Goal: Transaction & Acquisition: Download file/media

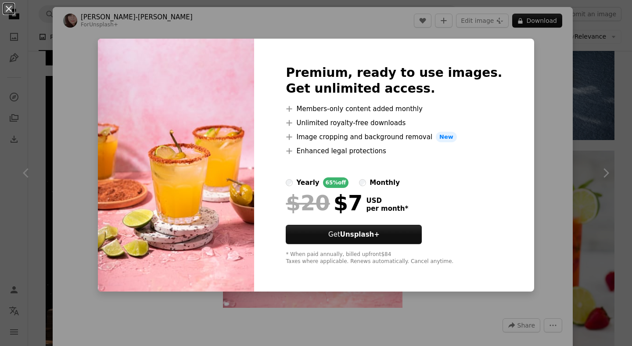
scroll to position [1926, 0]
click at [559, 93] on div "An X shape Premium, ready to use images. Get unlimited access. A plus sign Memb…" at bounding box center [316, 173] width 632 height 346
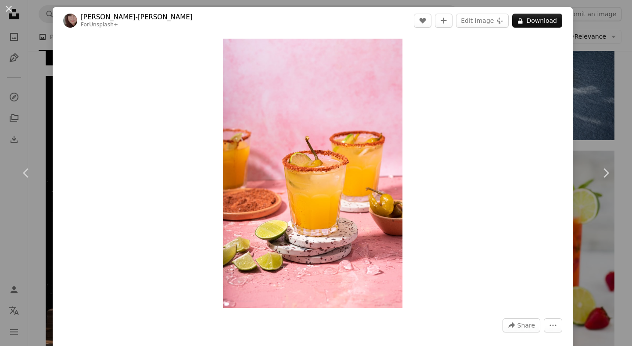
click at [105, 23] on link "Unsplash+" at bounding box center [103, 24] width 29 height 6
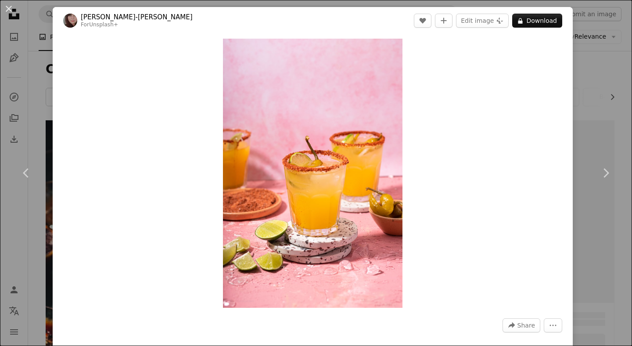
scroll to position [1926, 0]
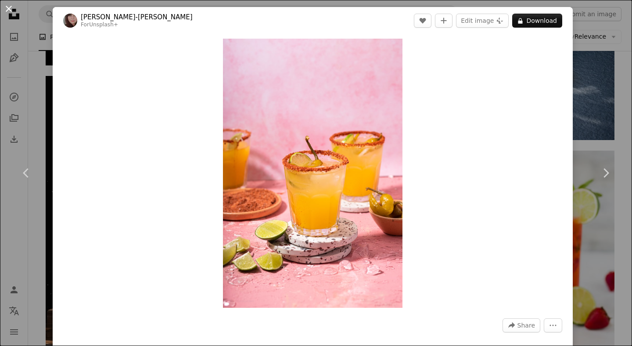
click at [7, 7] on button "An X shape" at bounding box center [9, 9] width 11 height 11
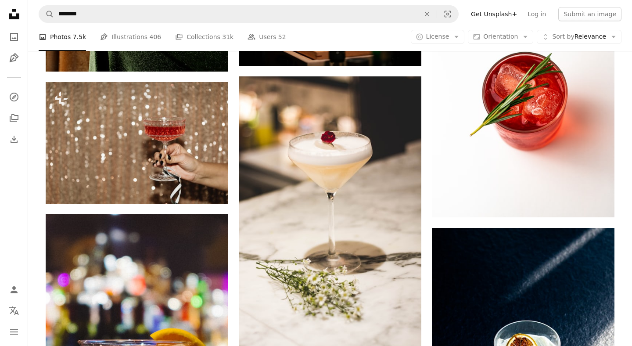
scroll to position [2869, 0]
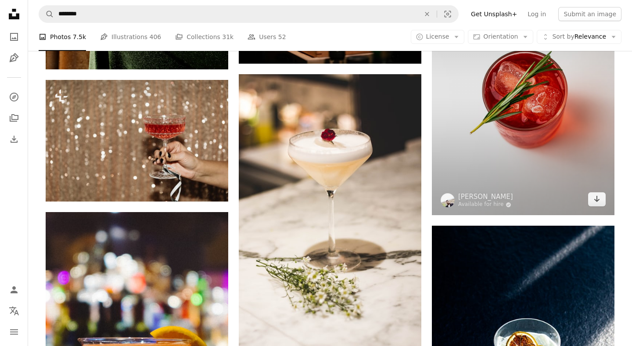
click at [528, 141] on img at bounding box center [523, 90] width 183 height 249
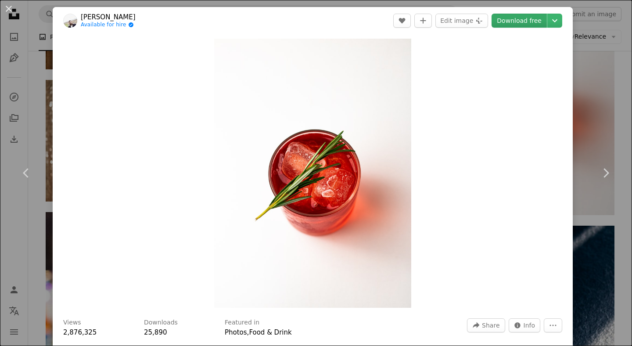
click at [523, 18] on link "Download free" at bounding box center [518, 21] width 55 height 14
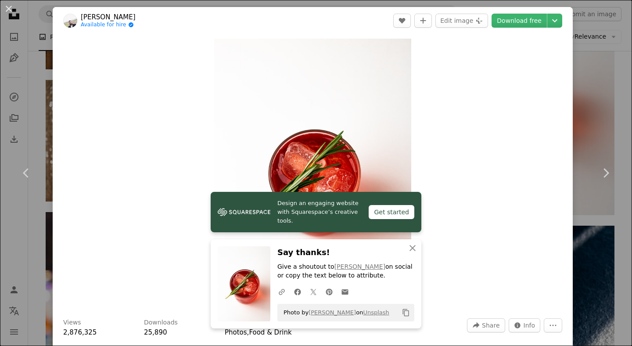
click at [601, 125] on div "An X shape Chevron left Chevron right [PERSON_NAME] Available for hire A checkm…" at bounding box center [316, 173] width 632 height 346
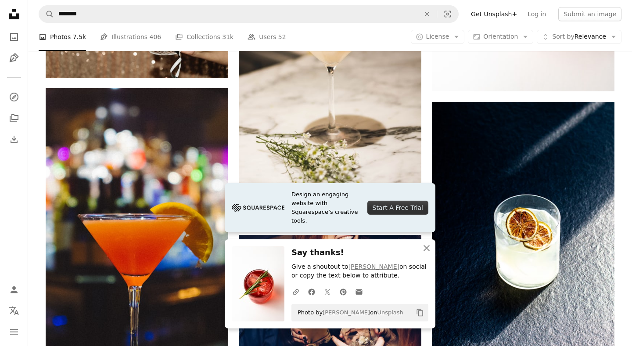
scroll to position [2996, 0]
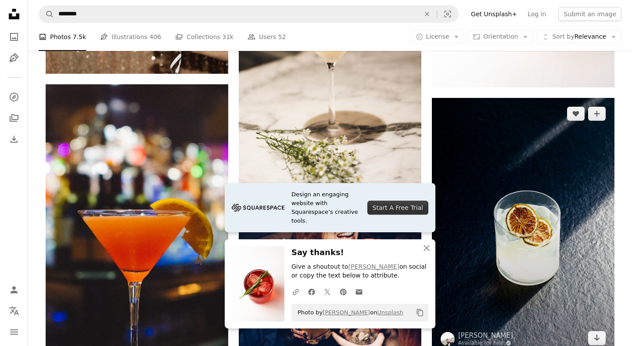
click at [555, 218] on img at bounding box center [523, 225] width 183 height 255
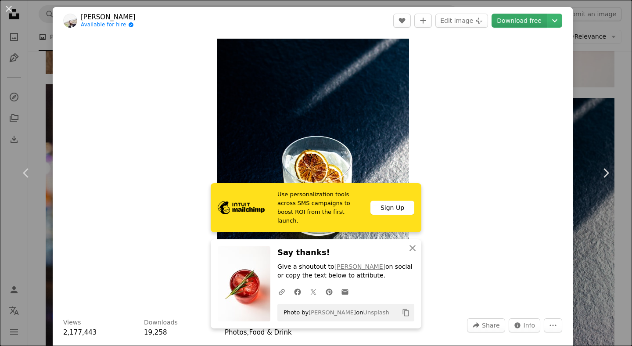
click at [526, 19] on link "Download free" at bounding box center [518, 21] width 55 height 14
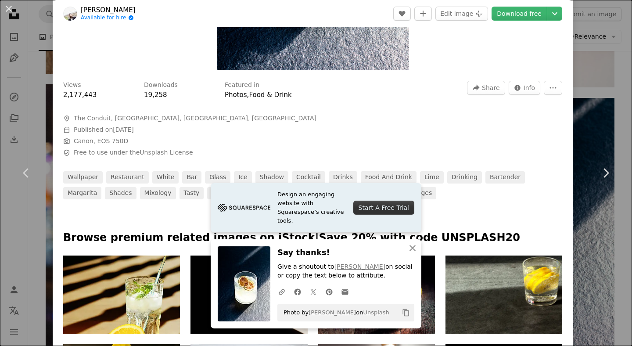
scroll to position [246, 0]
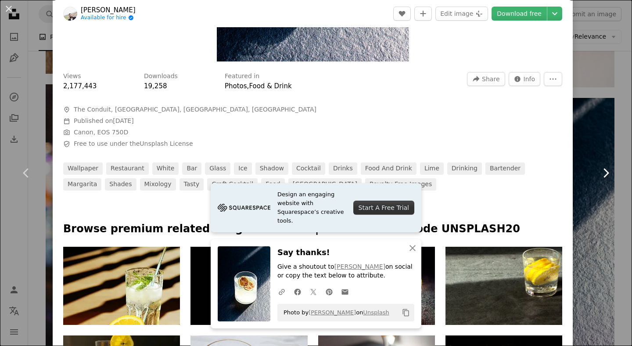
click at [591, 165] on link "Chevron right" at bounding box center [605, 173] width 53 height 84
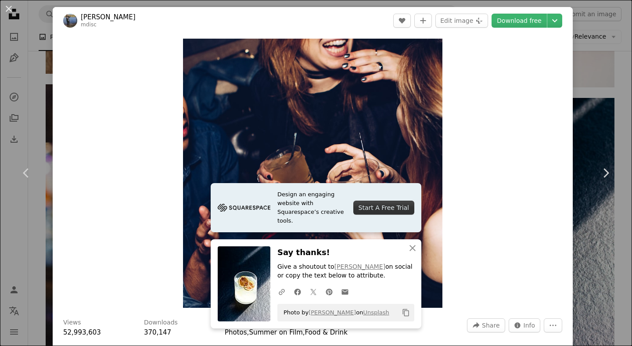
click at [588, 64] on div "An X shape Chevron left Chevron right [PERSON_NAME] mdisc A heart A plus sign E…" at bounding box center [316, 173] width 632 height 346
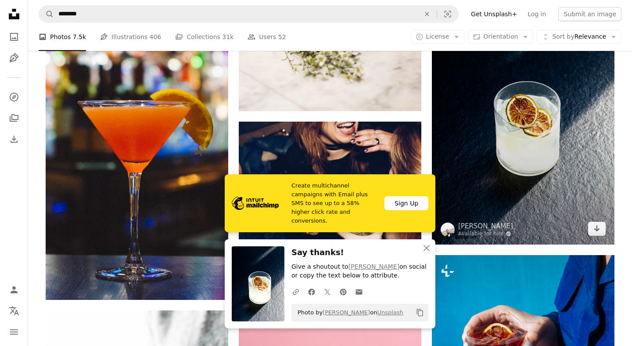
scroll to position [3107, 0]
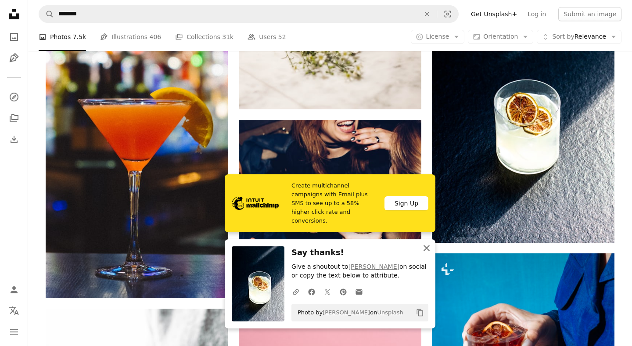
click at [426, 247] on icon "button" at bounding box center [426, 248] width 6 height 6
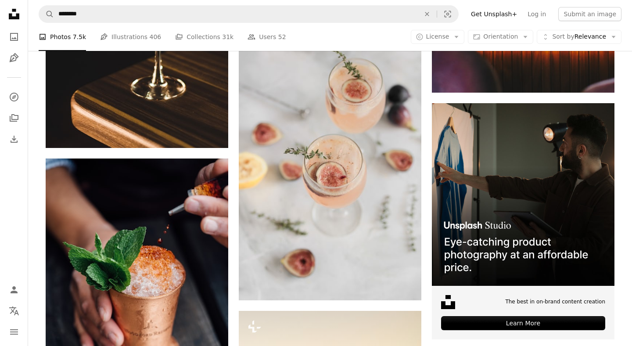
scroll to position [3827, 0]
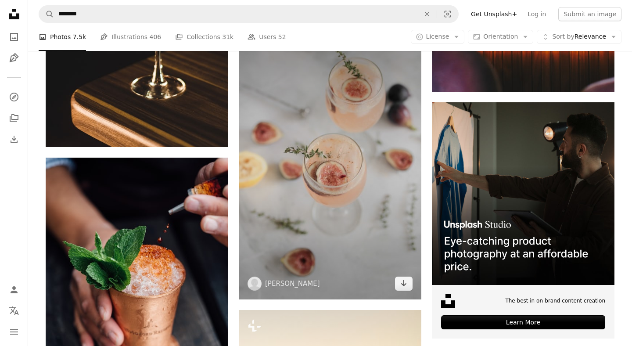
click at [391, 136] on img at bounding box center [330, 162] width 183 height 274
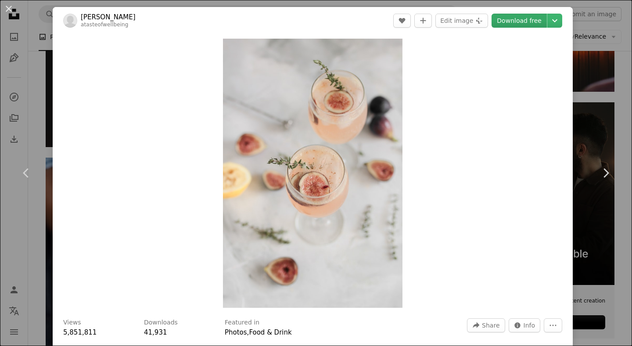
click at [521, 22] on link "Download free" at bounding box center [518, 21] width 55 height 14
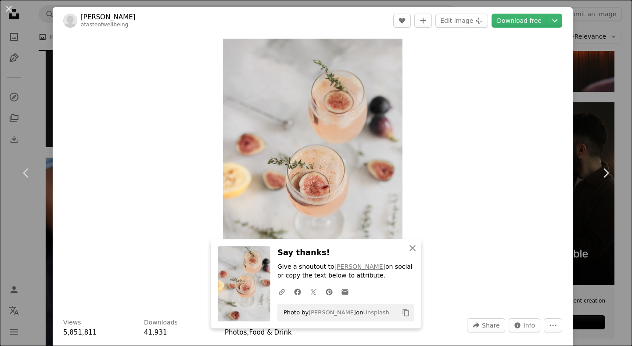
click at [113, 28] on link "atasteofwellbeing" at bounding box center [105, 24] width 48 height 6
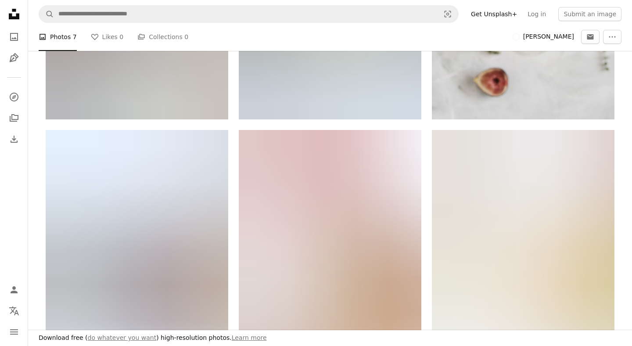
scroll to position [363, 0]
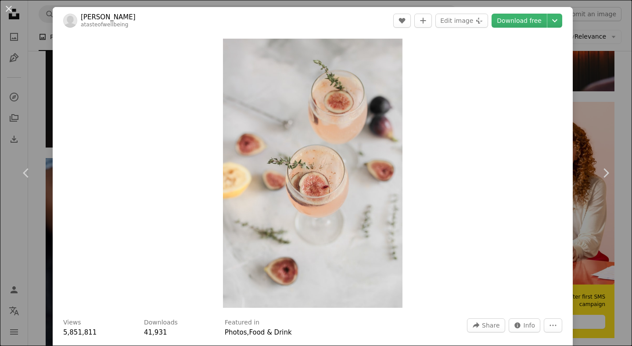
scroll to position [3827, 0]
click at [6, 9] on button "An X shape" at bounding box center [9, 9] width 11 height 11
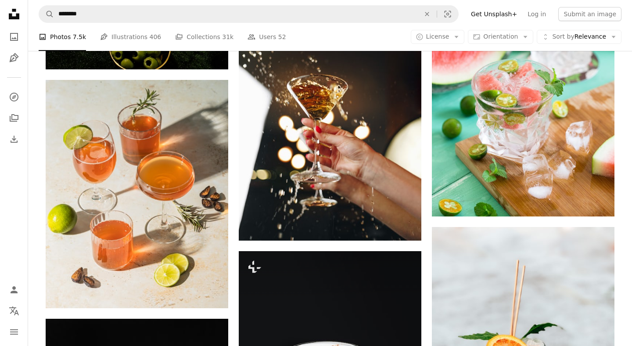
scroll to position [5024, 0]
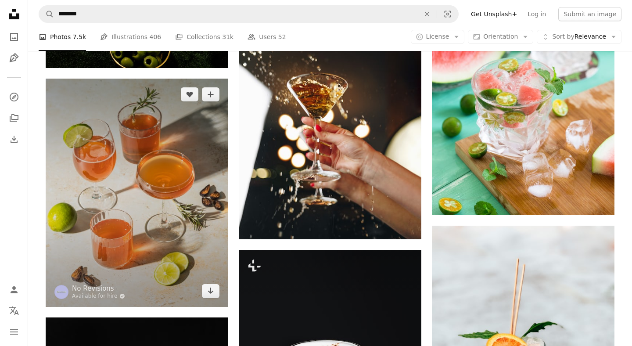
click at [190, 146] on img at bounding box center [137, 193] width 183 height 228
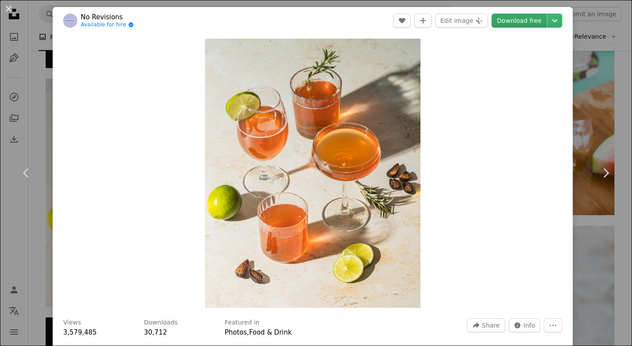
click at [518, 22] on link "Download free" at bounding box center [518, 21] width 55 height 14
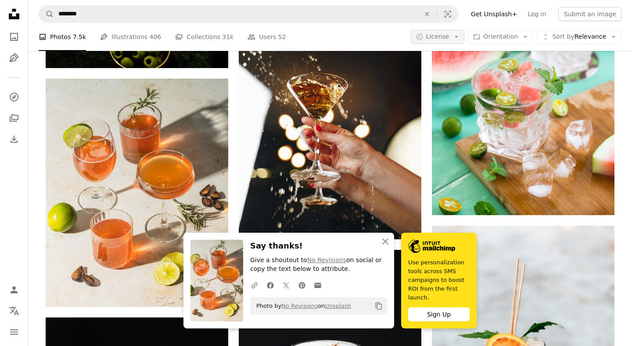
click at [457, 35] on icon "Arrow down" at bounding box center [456, 37] width 8 height 8
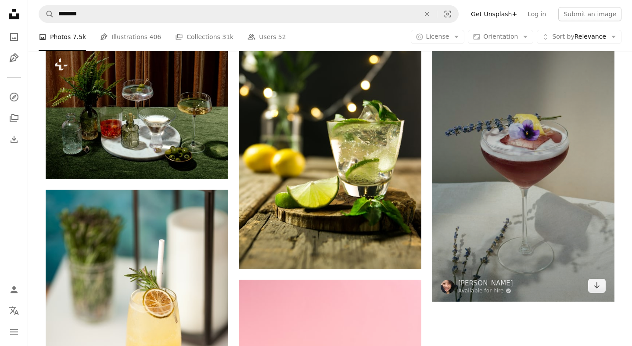
scroll to position [6786, 0]
click at [546, 177] on img at bounding box center [523, 164] width 183 height 273
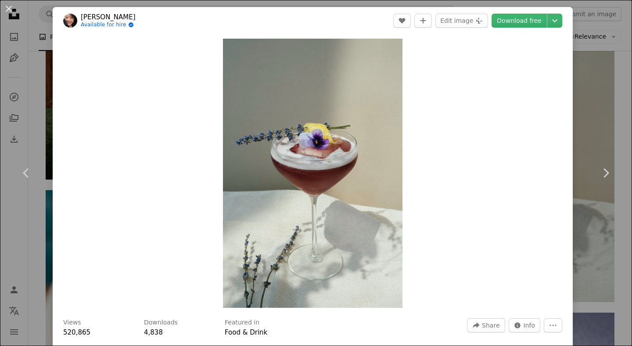
click at [99, 26] on link "Available for hire A checkmark inside of a circle" at bounding box center [108, 24] width 55 height 7
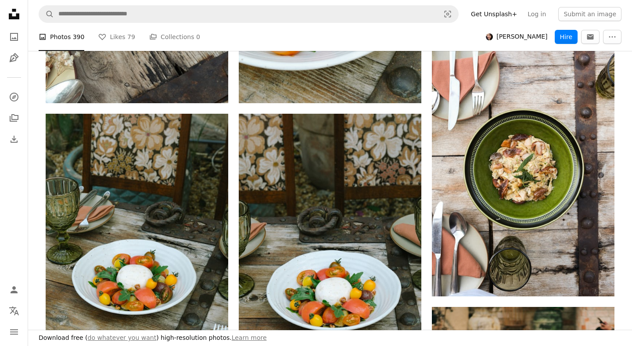
scroll to position [421, 0]
